Goal: Contribute content: Contribute content

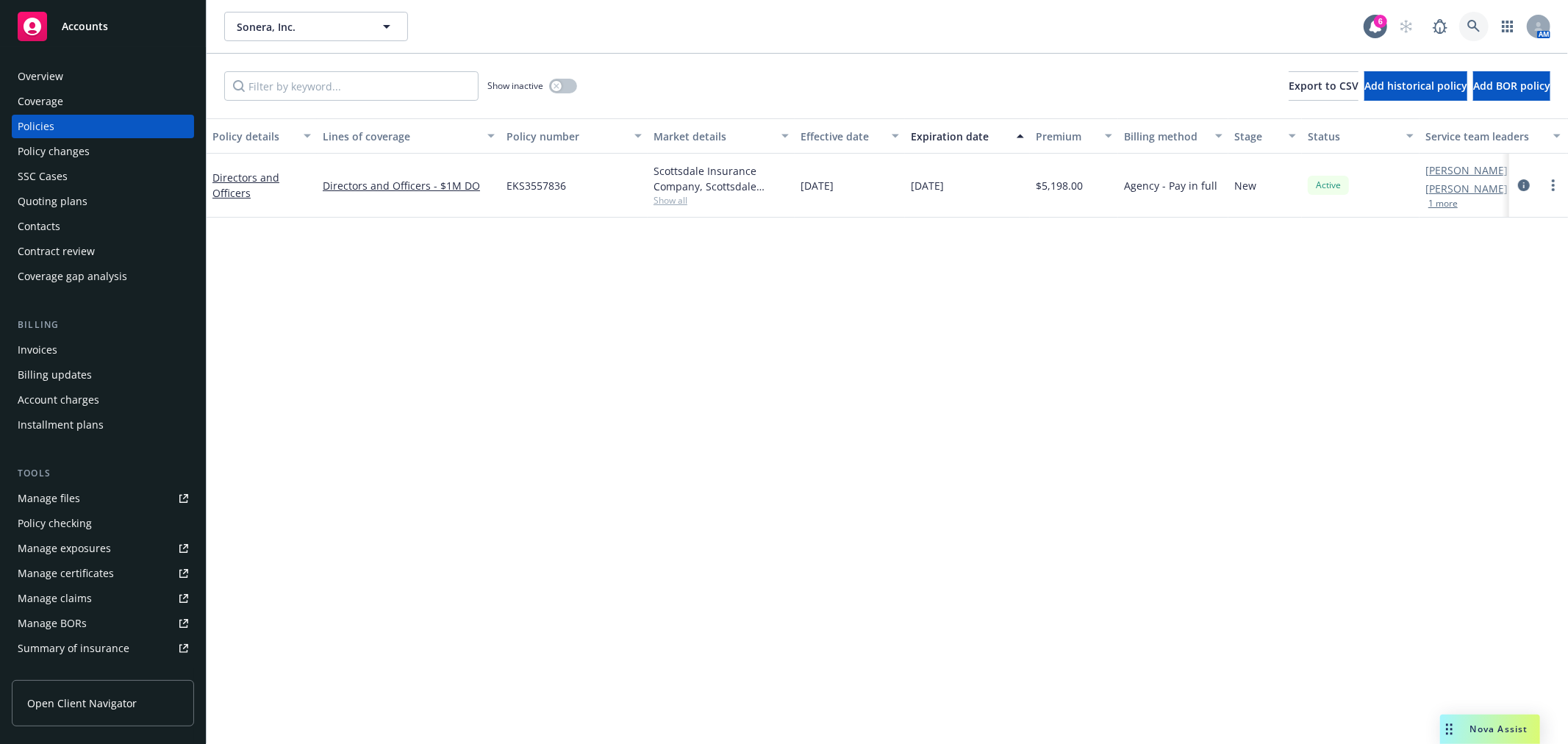
click at [1476, 25] on icon at bounding box center [1473, 26] width 13 height 13
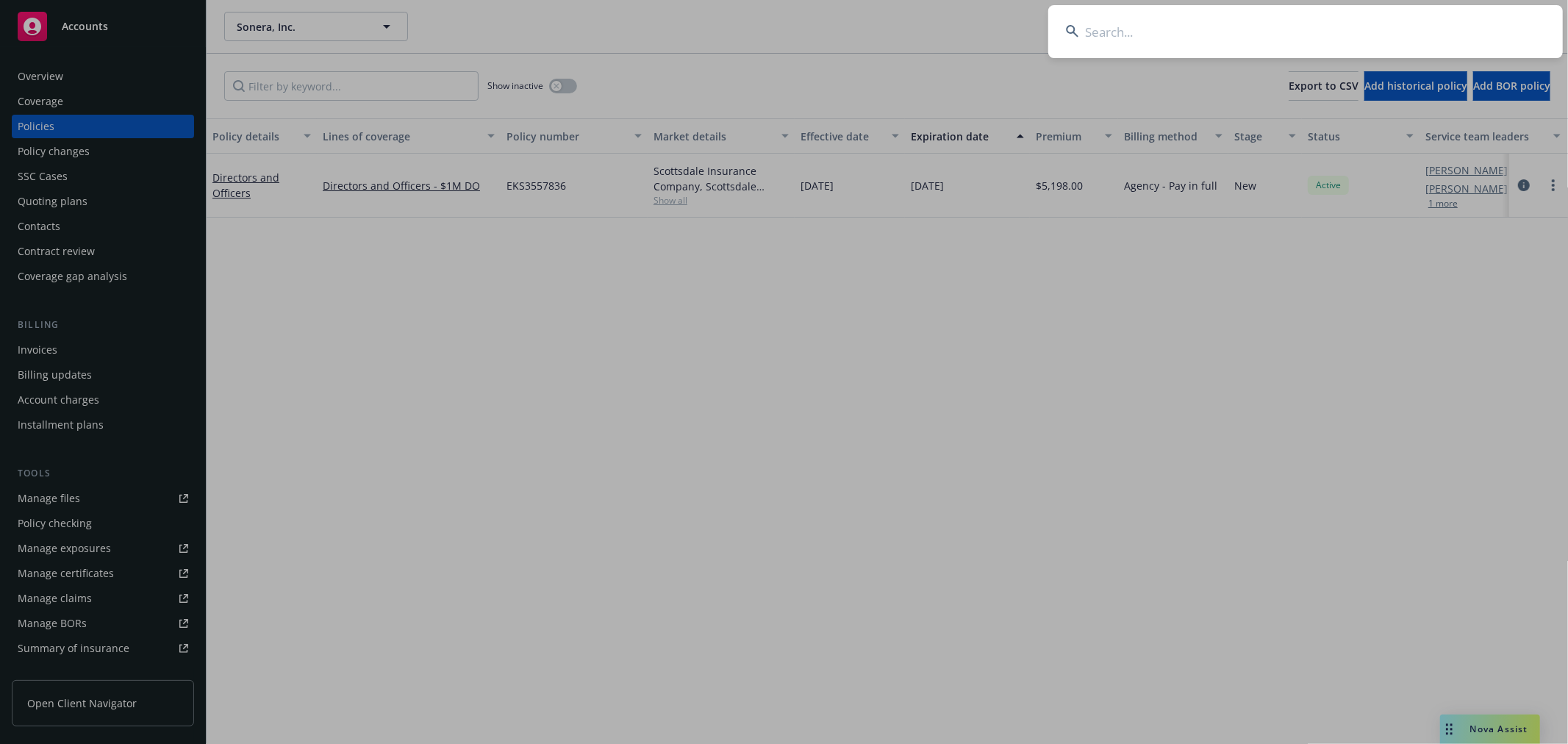
click at [1261, 41] on input at bounding box center [1305, 32] width 515 height 53
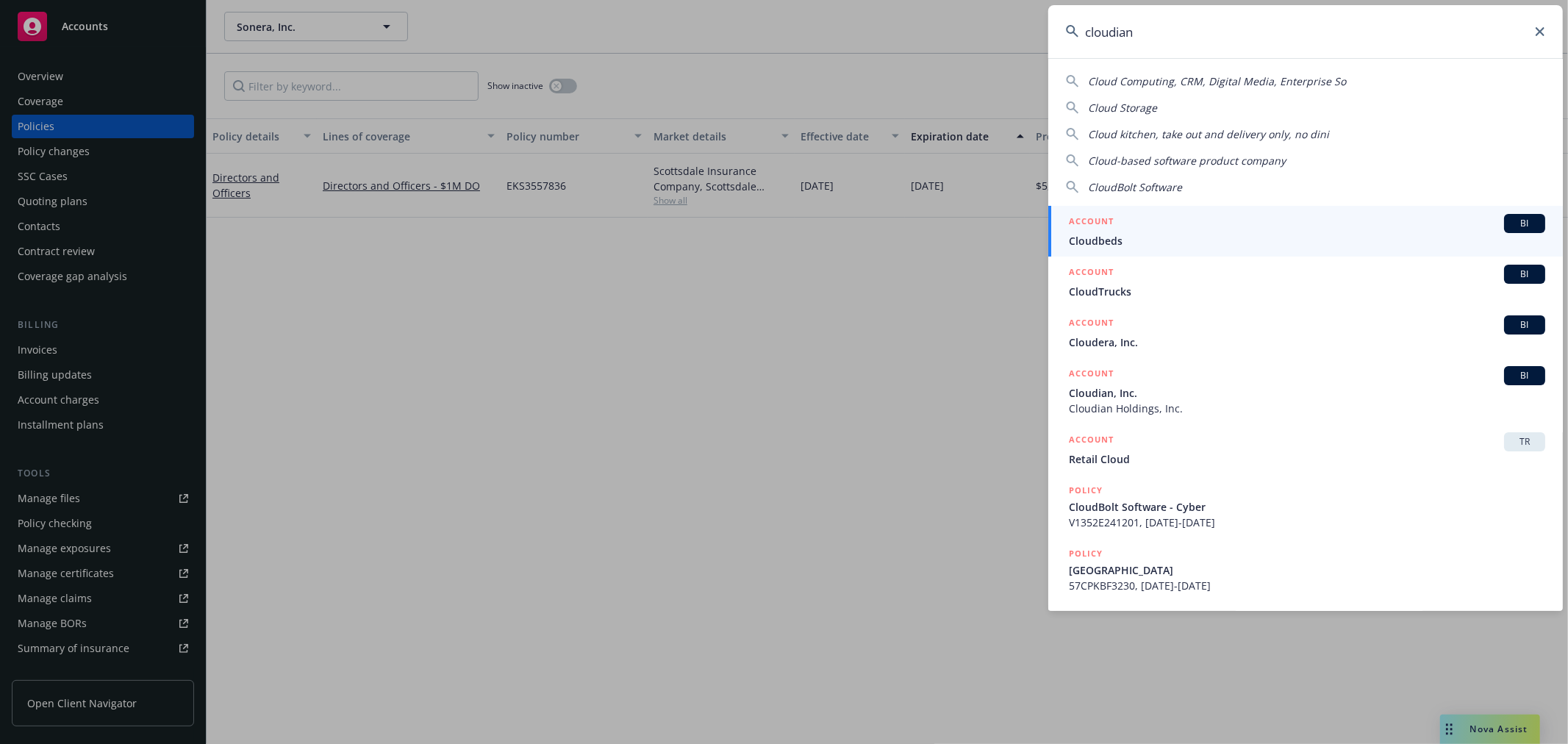
type input "cloudian"
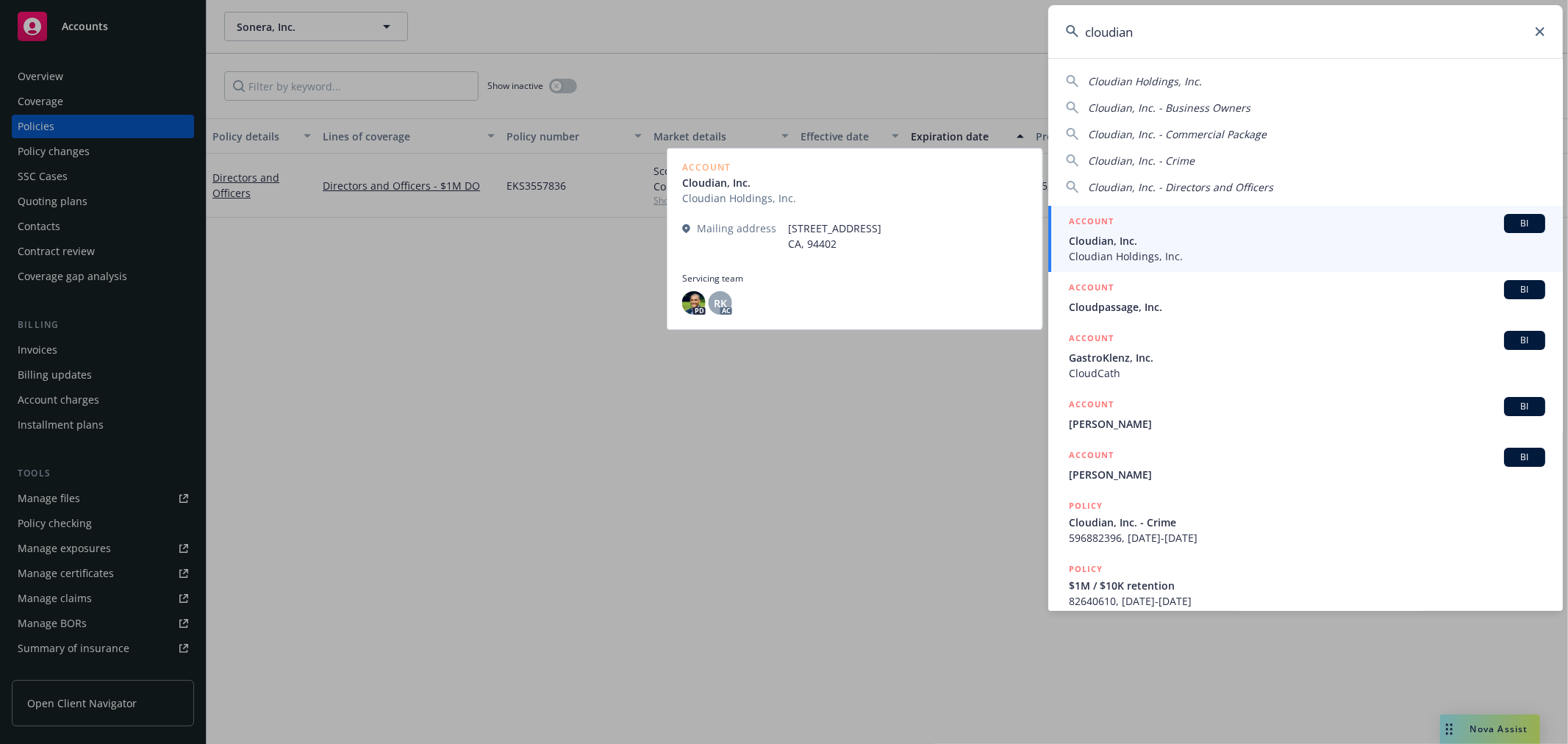
click at [1267, 243] on span "Cloudian, Inc." at bounding box center [1307, 241] width 476 height 15
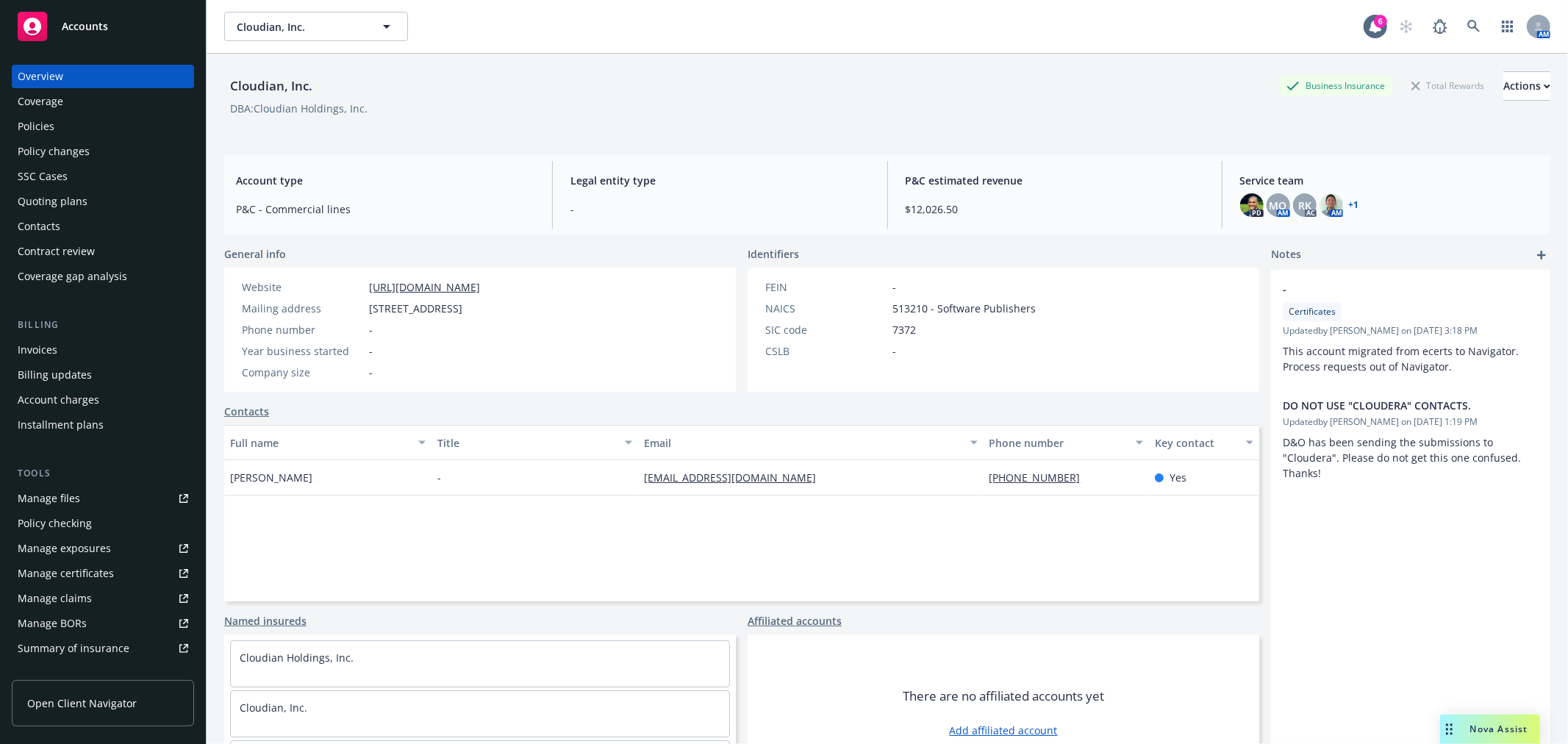
click at [45, 199] on div "Quoting plans" at bounding box center [53, 200] width 70 height 23
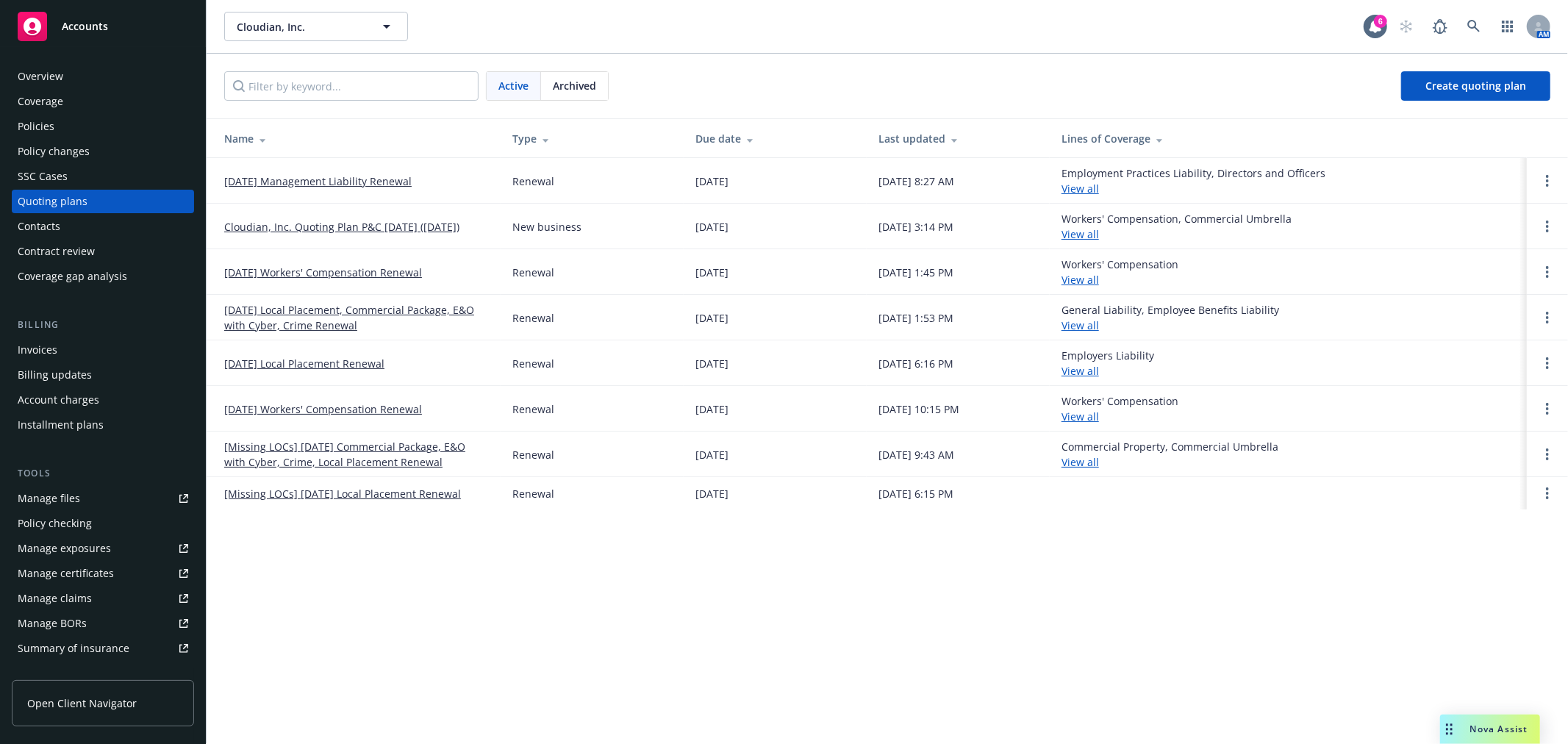
click at [46, 120] on div "Policies" at bounding box center [36, 126] width 37 height 23
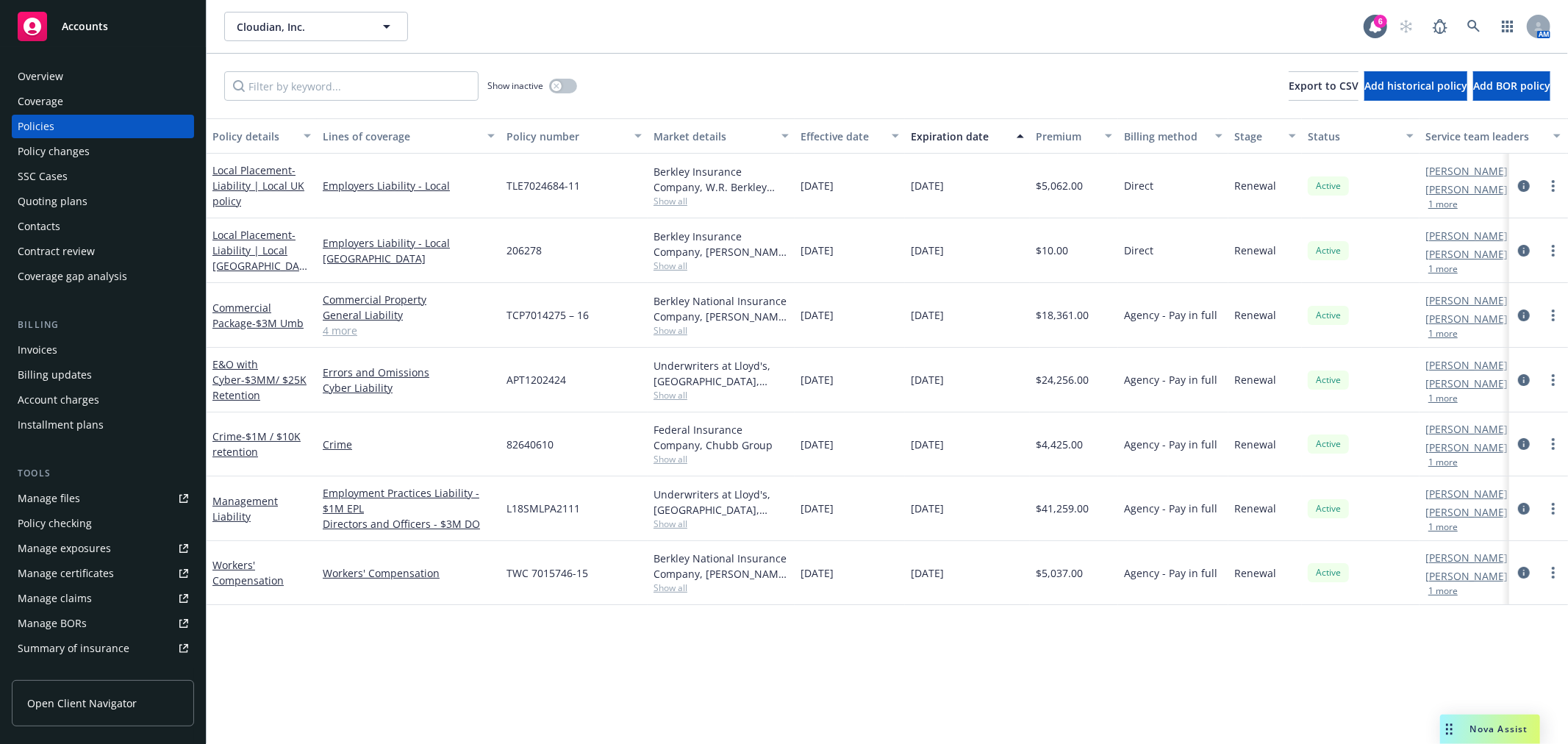
click at [55, 196] on div "Quoting plans" at bounding box center [53, 200] width 70 height 23
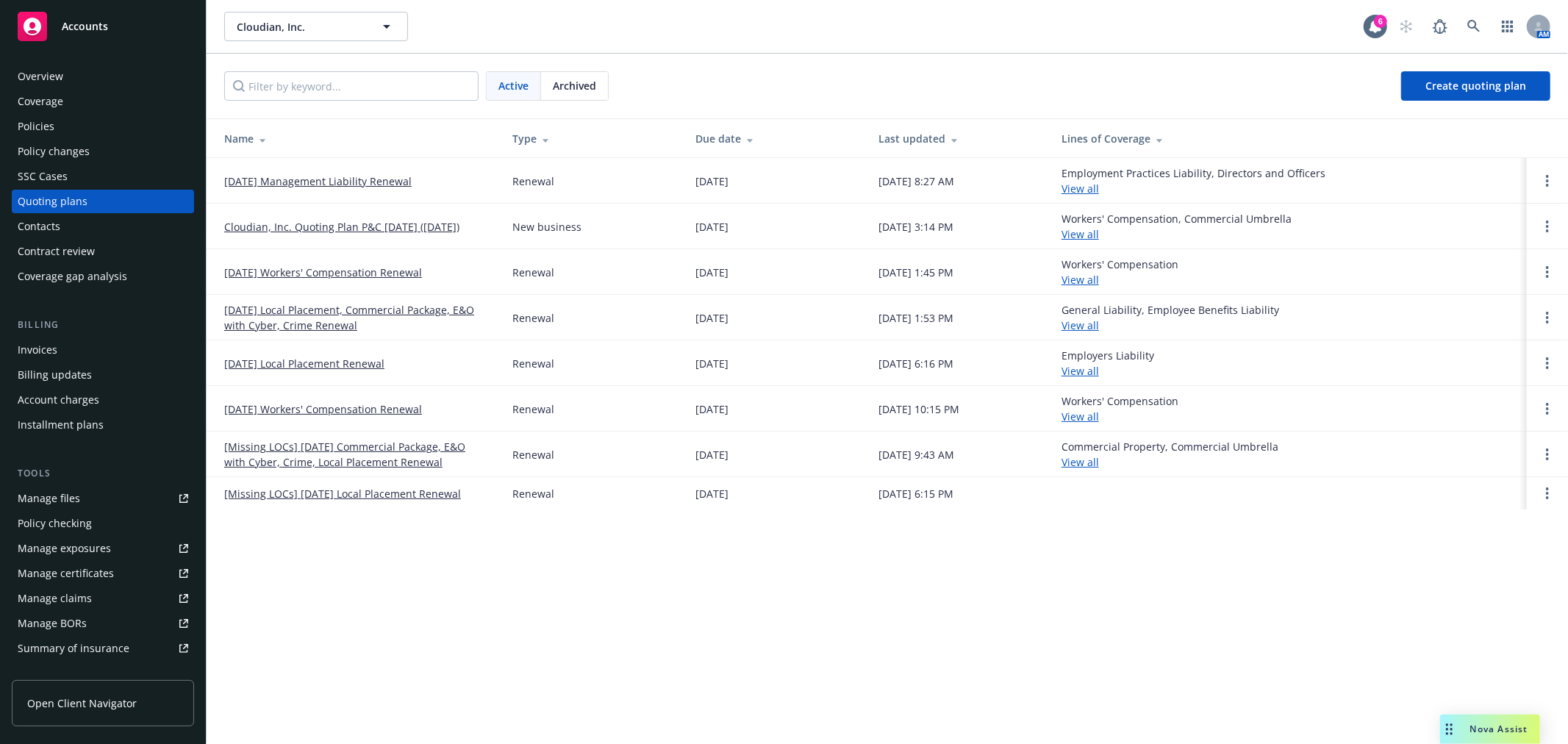
click at [331, 182] on link "[DATE] Management Liability Renewal" at bounding box center [318, 182] width 188 height 15
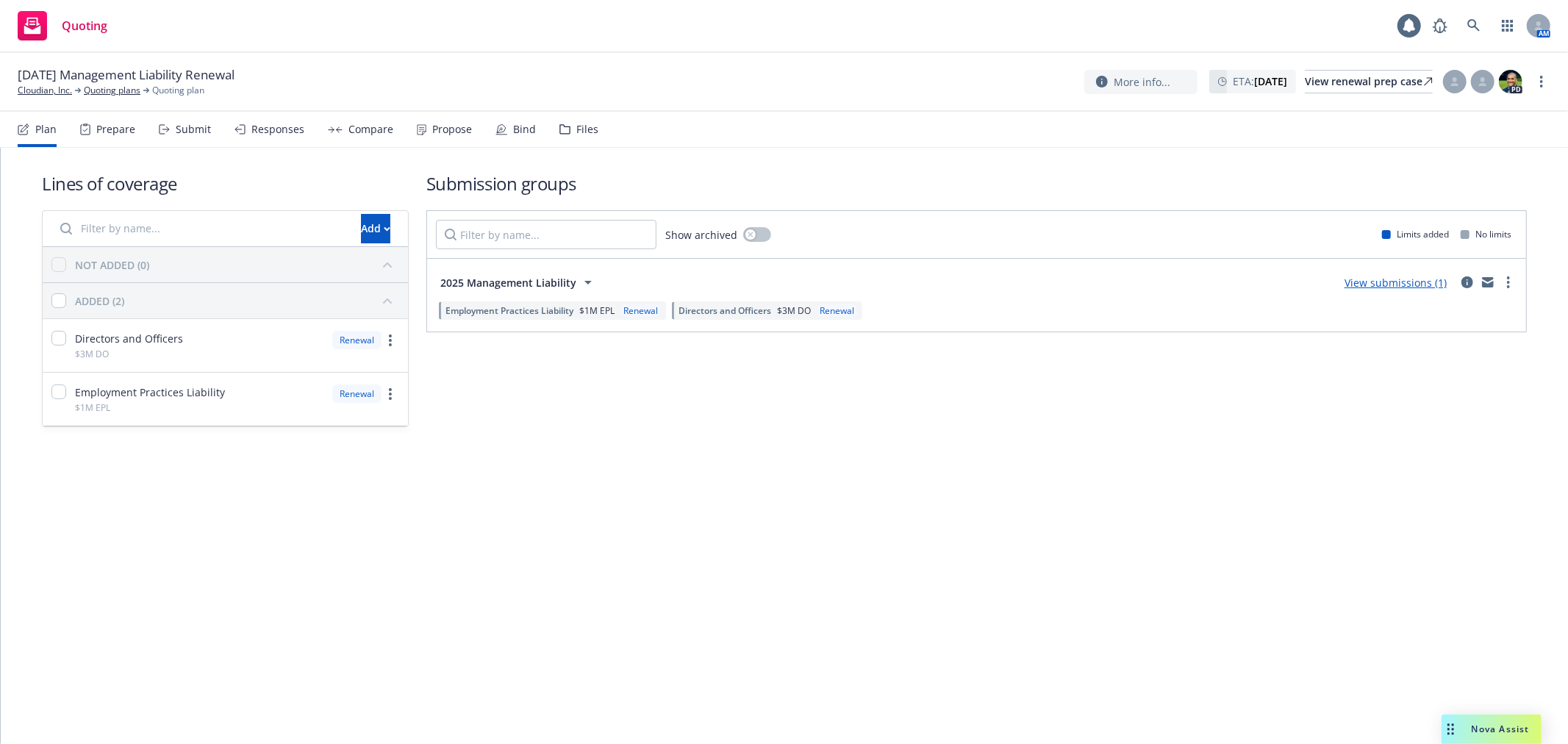
click at [576, 123] on div "Files" at bounding box center [587, 129] width 22 height 12
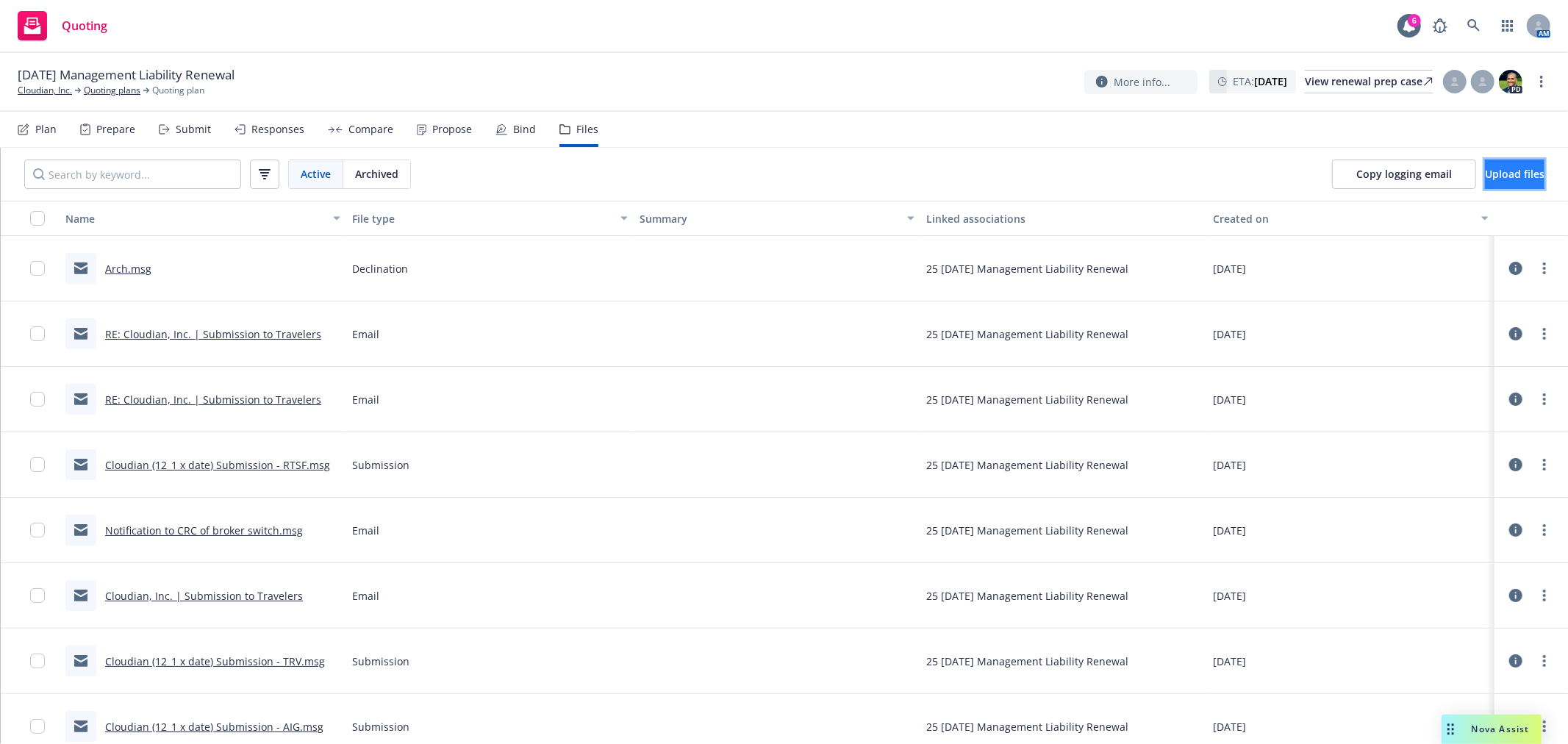
click at [1485, 179] on span "Upload files" at bounding box center [1515, 174] width 60 height 14
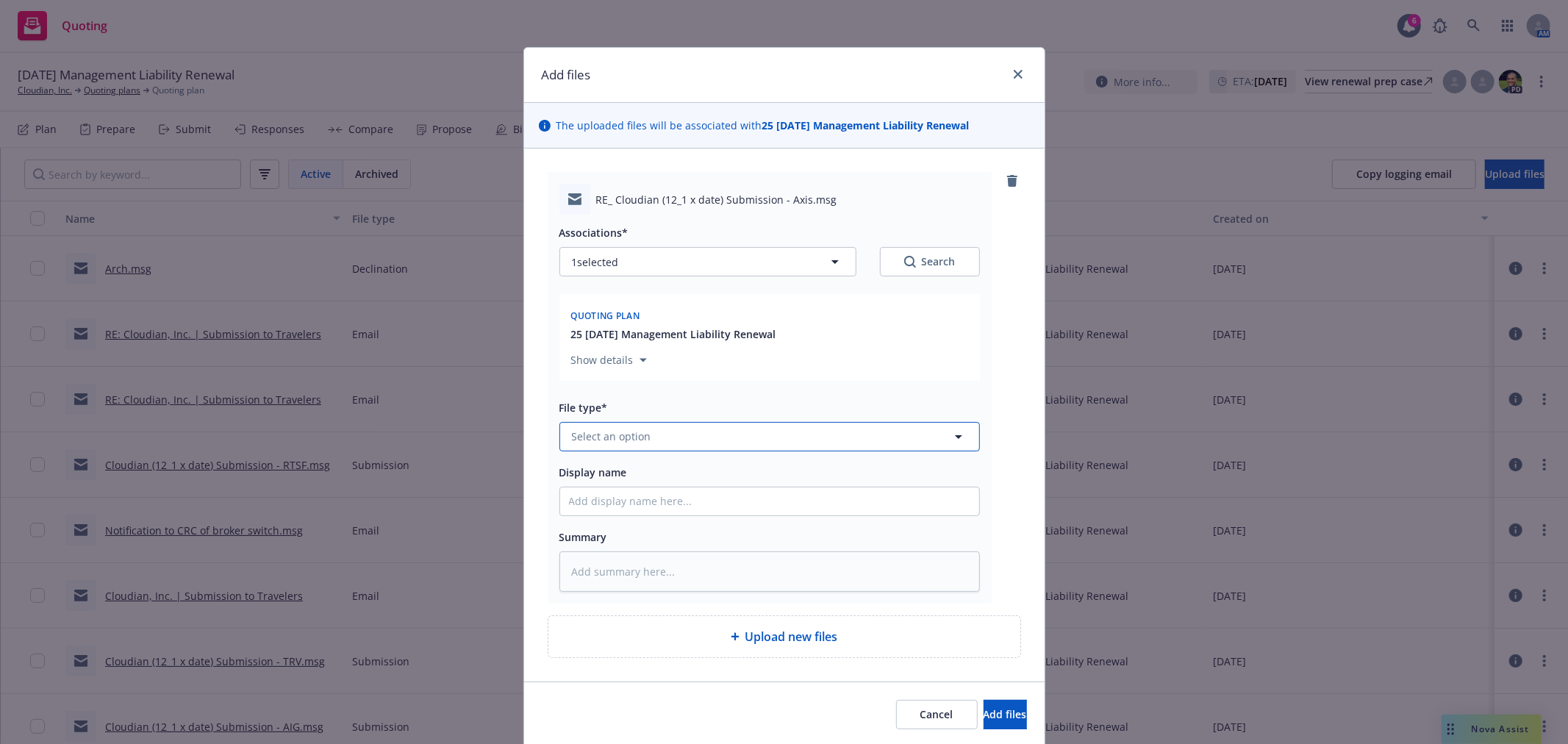
click at [617, 439] on span "Select an option" at bounding box center [611, 436] width 80 height 15
type input "quote"
click at [585, 365] on span "Quote" at bounding box center [590, 357] width 32 height 15
click at [611, 500] on input "Display name" at bounding box center [769, 501] width 419 height 28
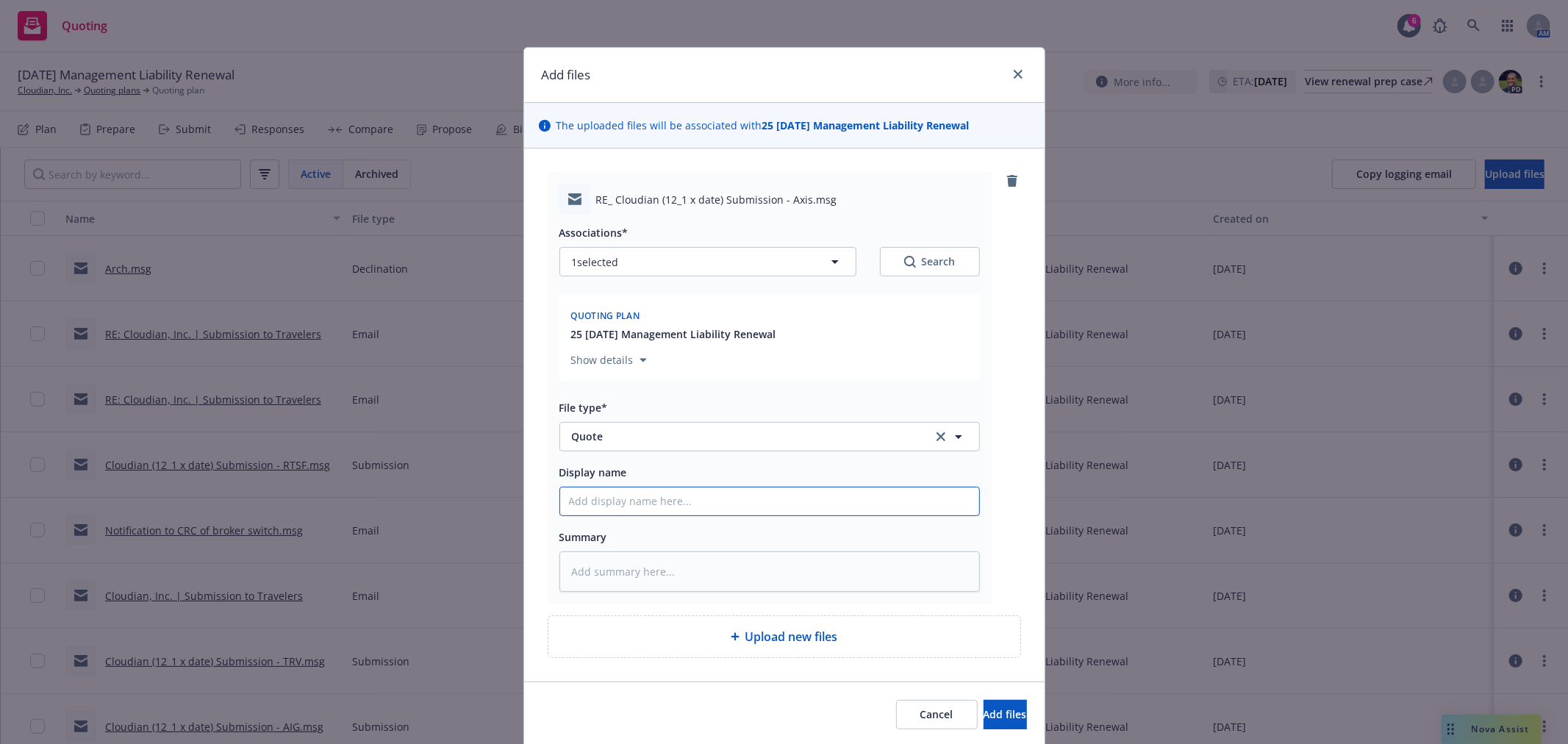
type textarea "x"
type input "A"
type textarea "x"
type input "Ax"
type textarea "x"
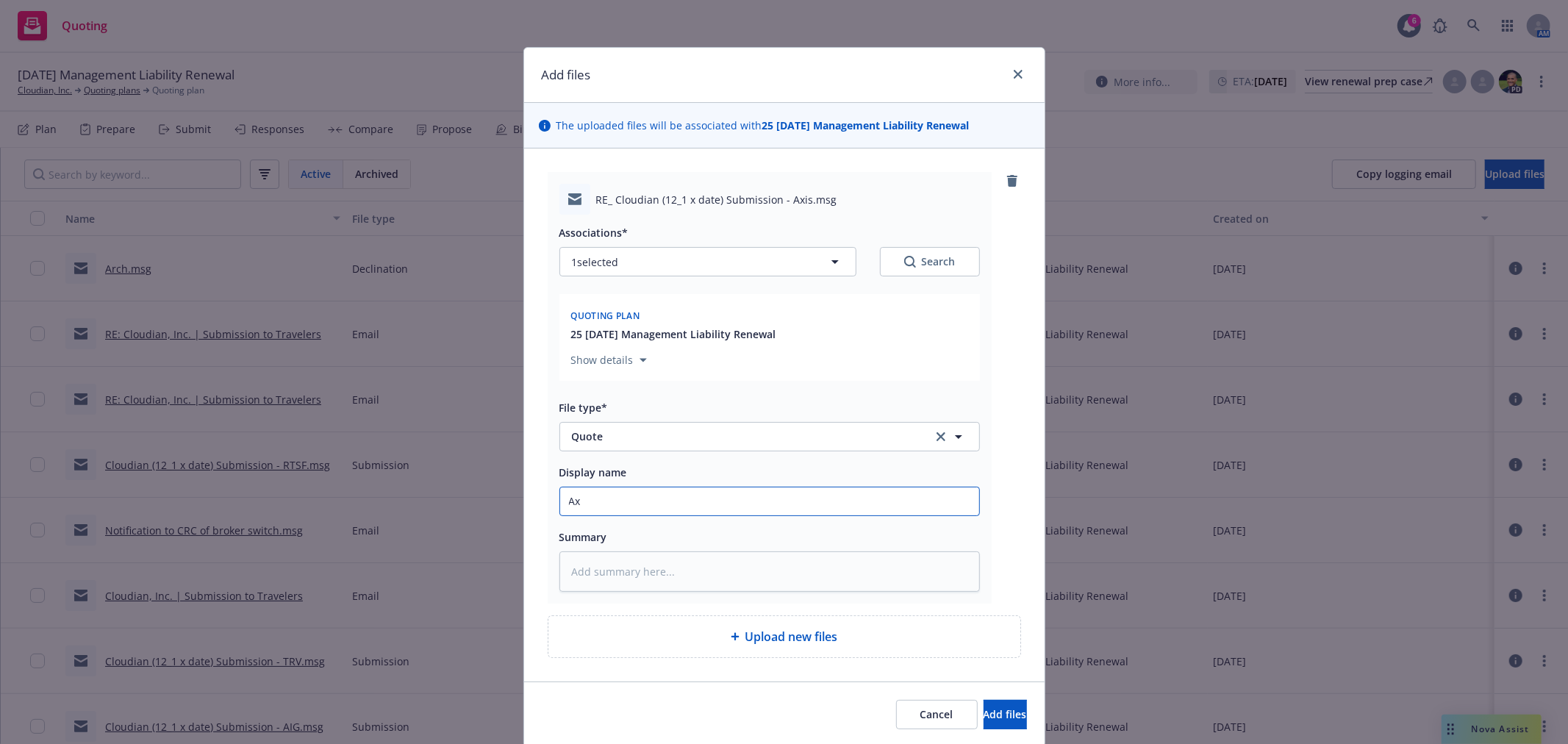
type input "Axi"
type textarea "x"
type input "Axis"
type textarea "x"
type input "Axis i"
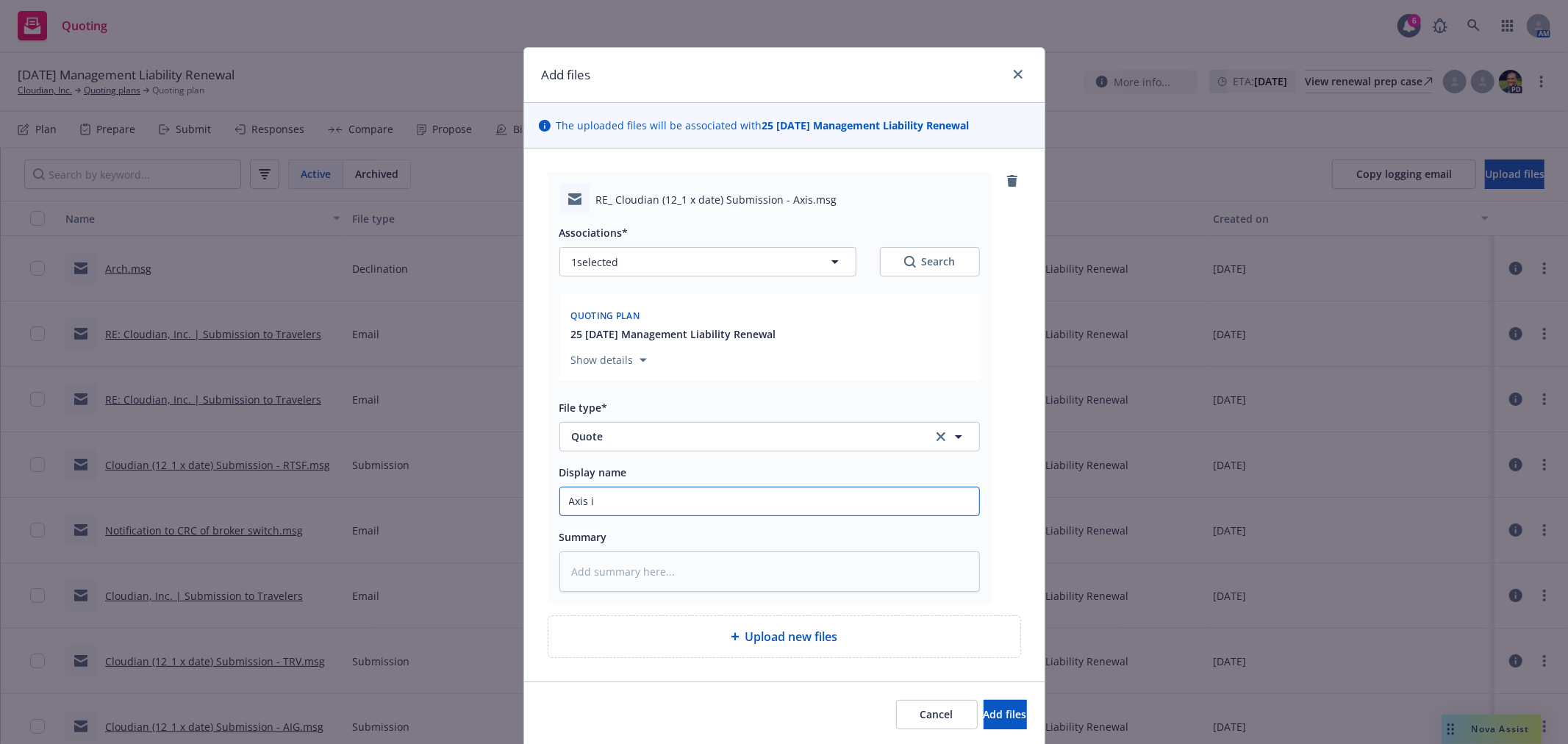
type textarea "x"
type input "Axis in"
type textarea "x"
type input "Axis ind"
type textarea "x"
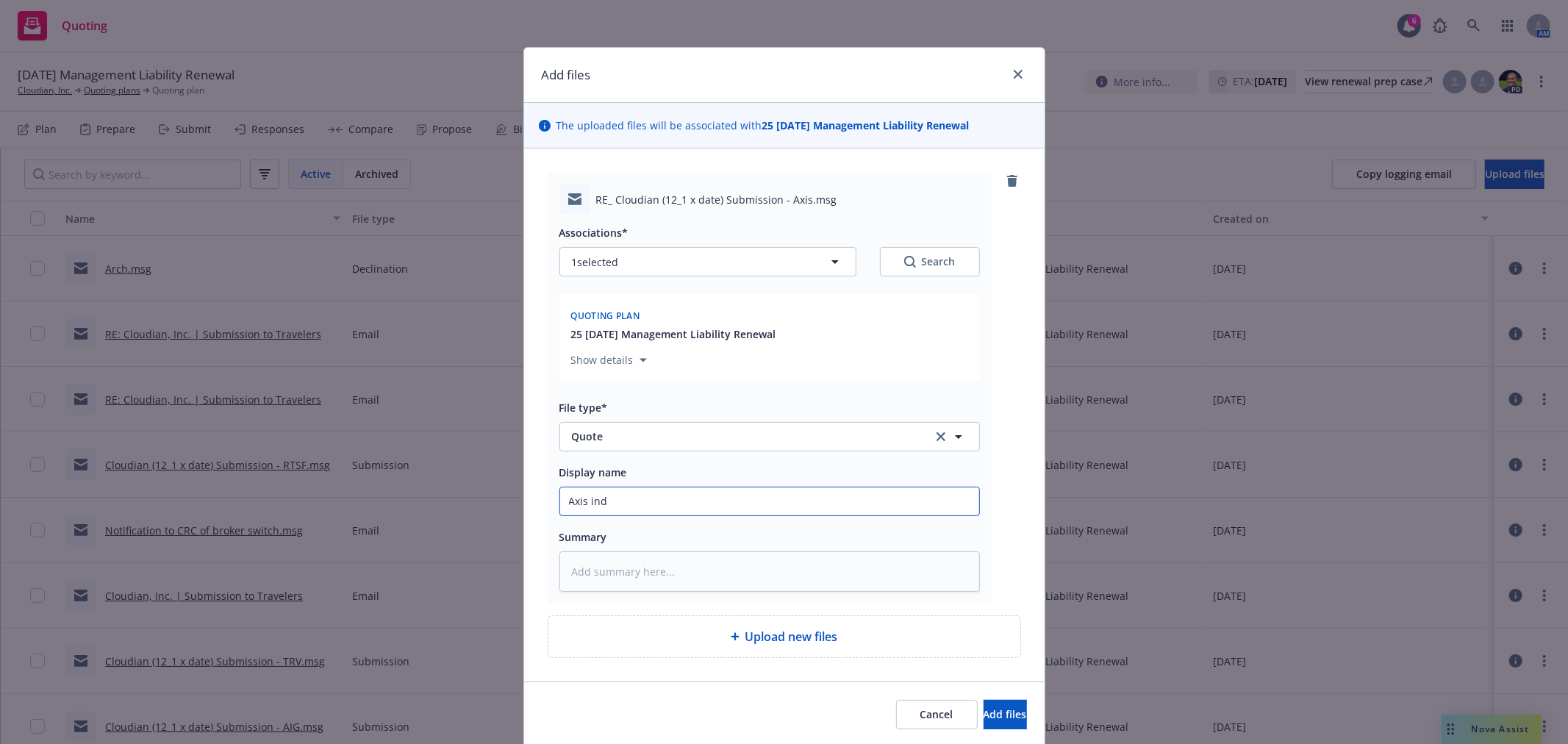
type input "Axis indi"
type textarea "x"
type input "Axis indic"
type textarea "x"
type input "Axis indica"
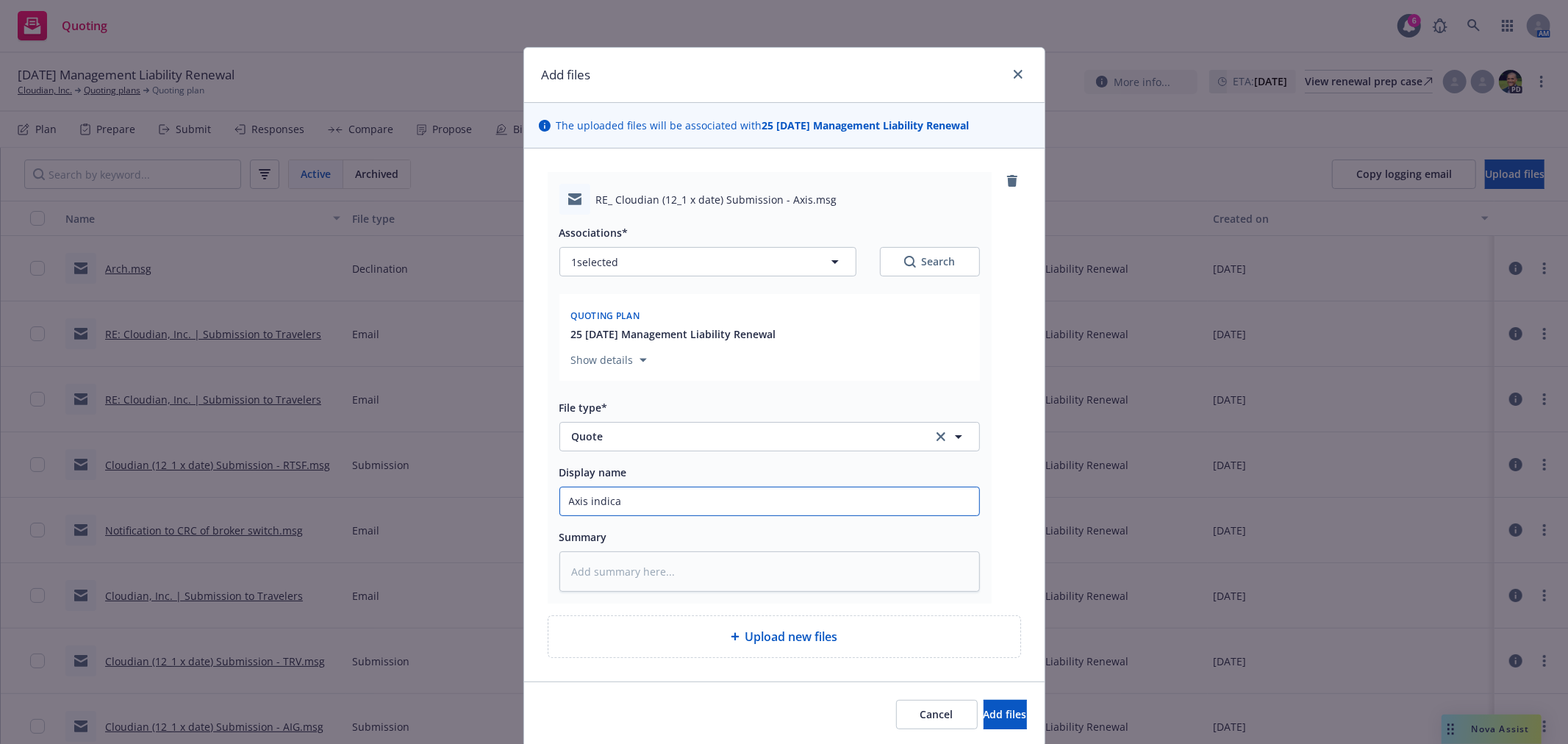
type textarea "x"
type input "Axis indicat"
type textarea "x"
type input "Axis indicati"
type textarea "x"
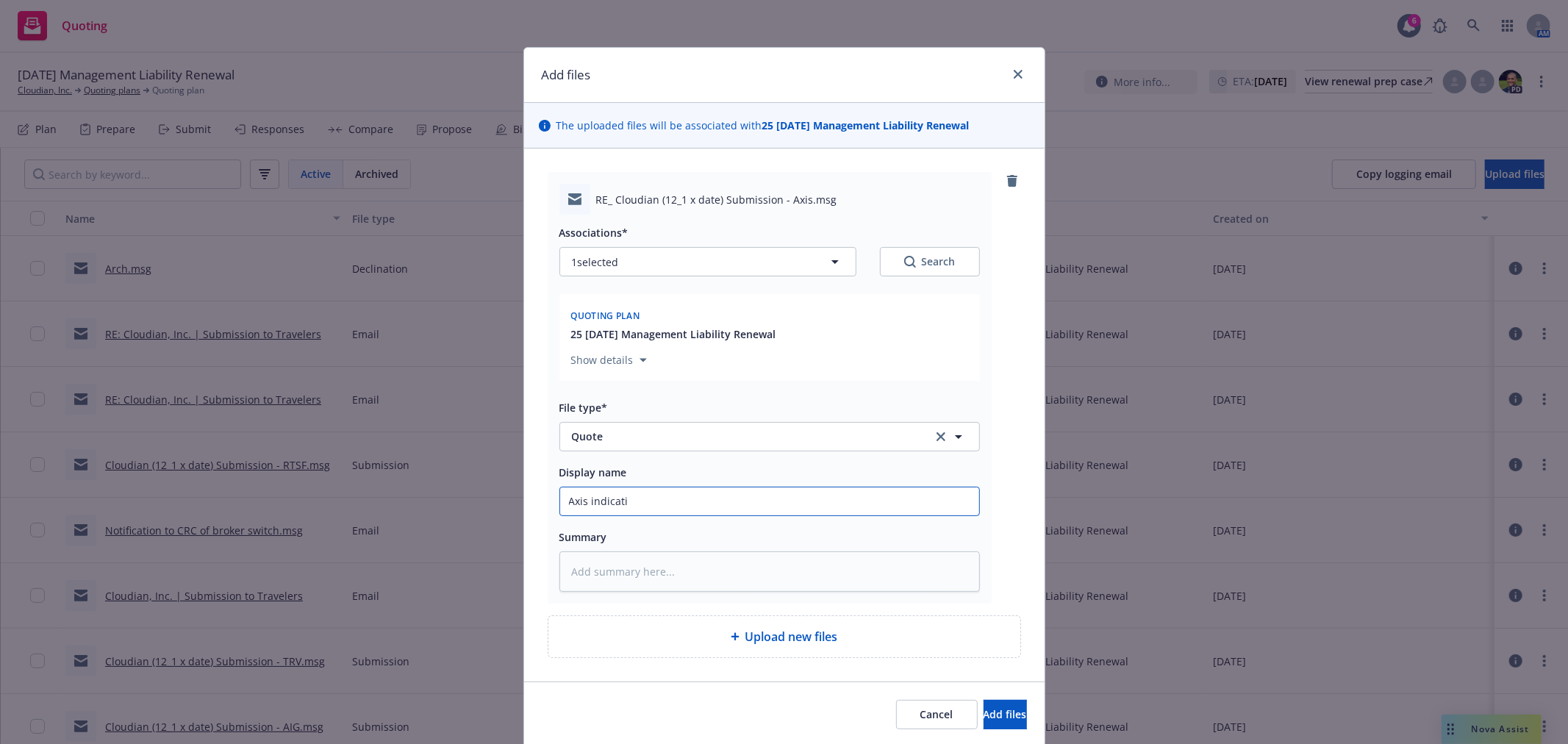
type input "Axis indicatio"
type textarea "x"
type input "Axis indication"
click at [983, 699] on button "Add files" at bounding box center [1005, 714] width 44 height 29
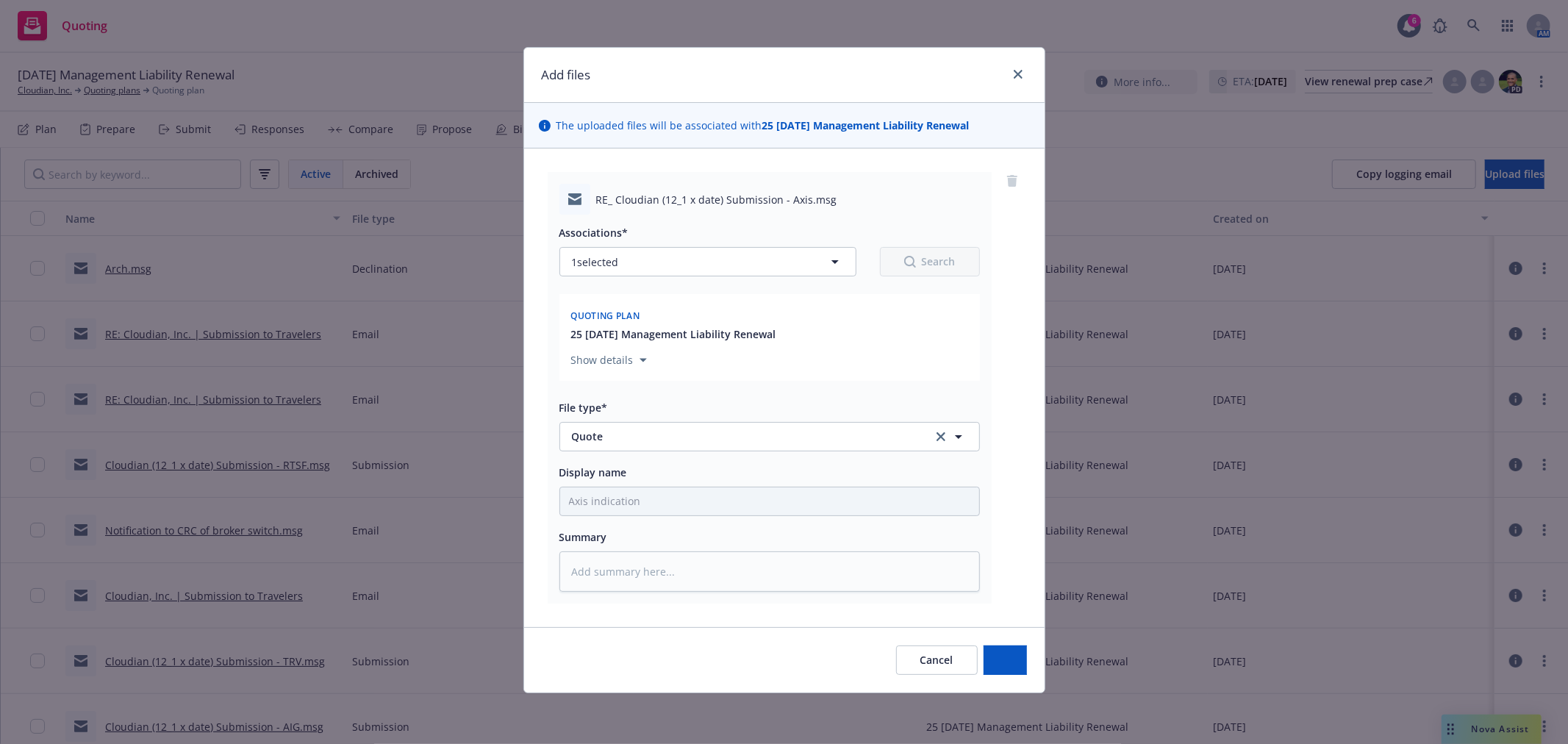
type textarea "x"
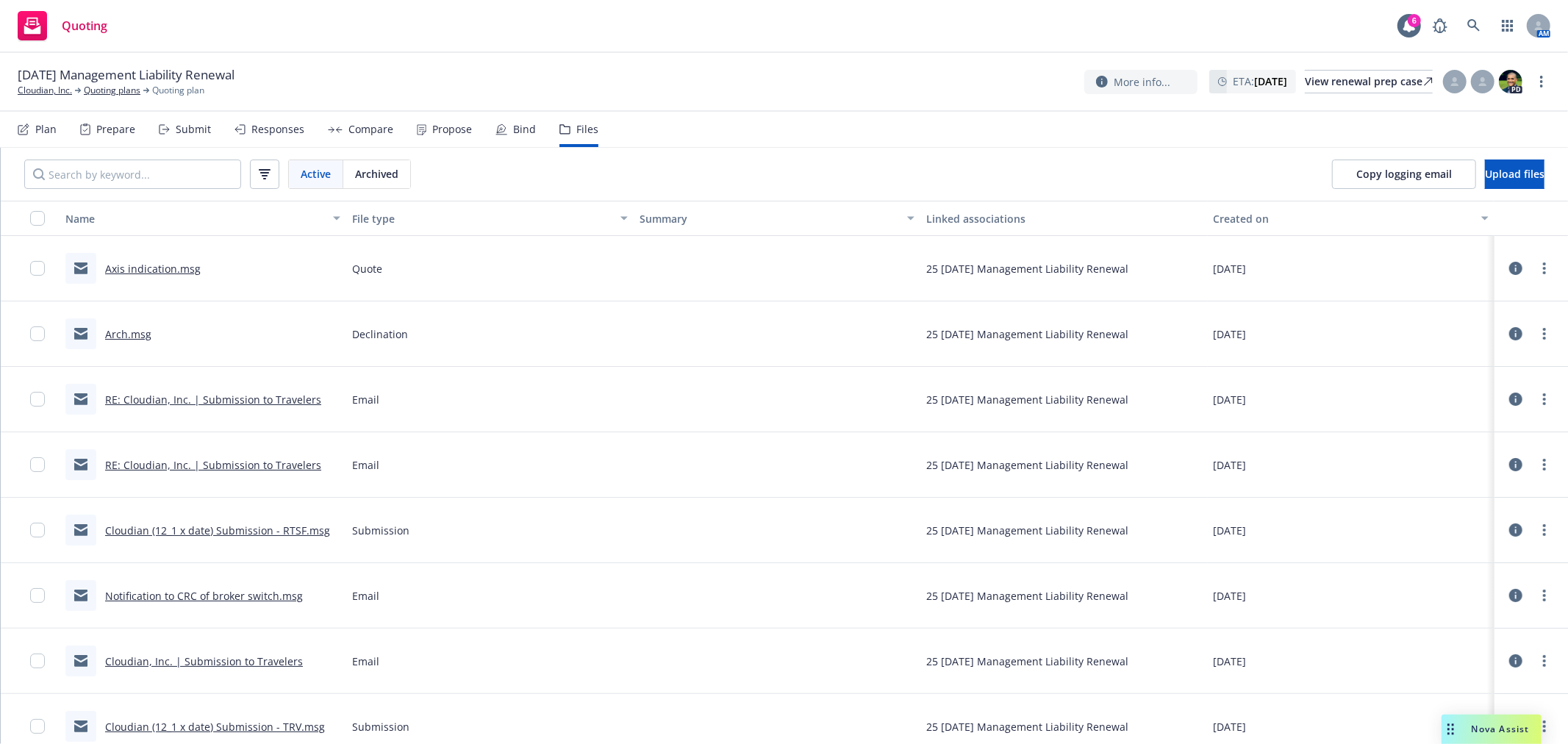
click at [772, 553] on div at bounding box center [777, 530] width 287 height 65
